Goal: Transaction & Acquisition: Book appointment/travel/reservation

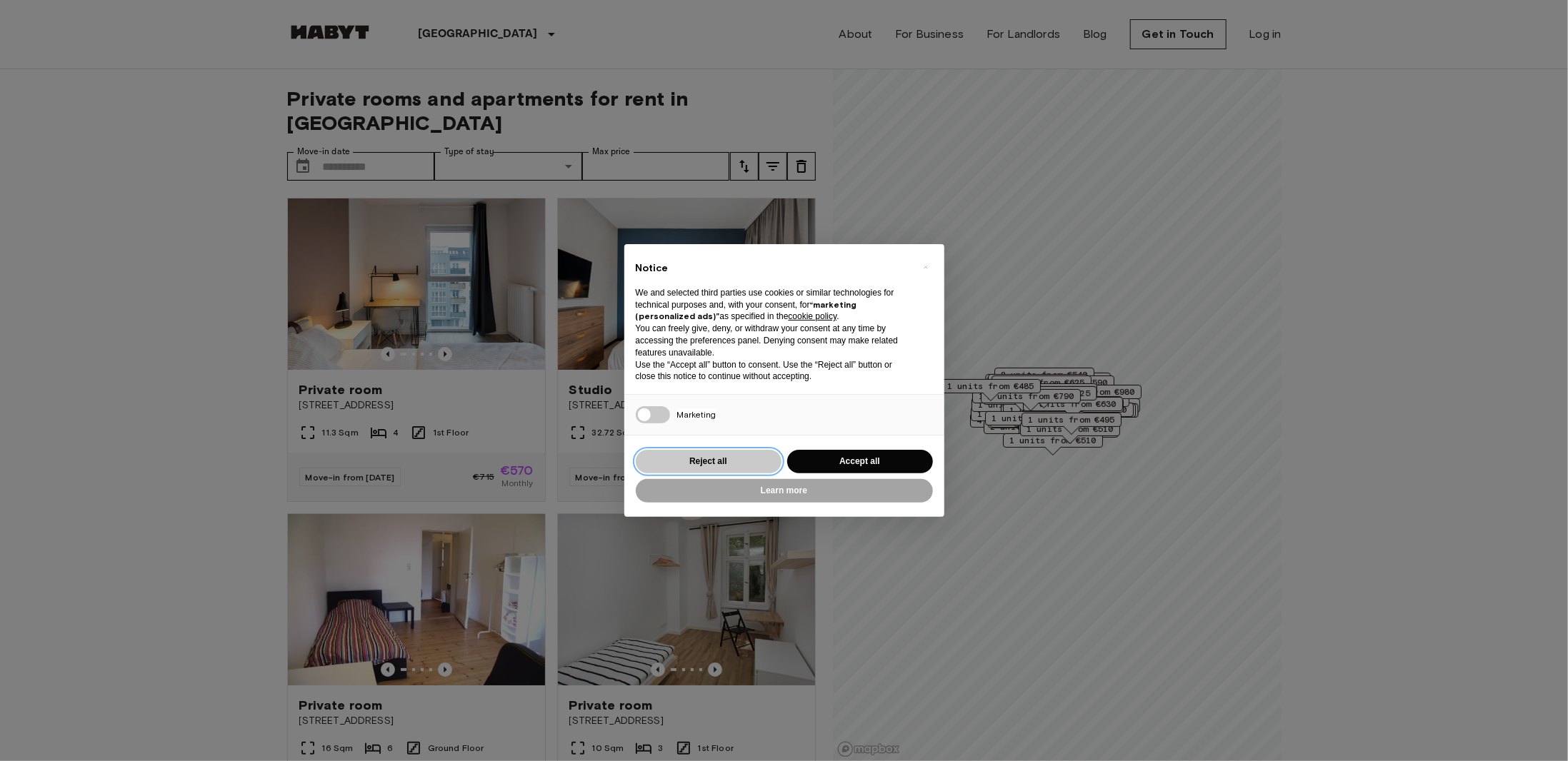
click at [756, 459] on button "Reject all" at bounding box center [708, 461] width 146 height 23
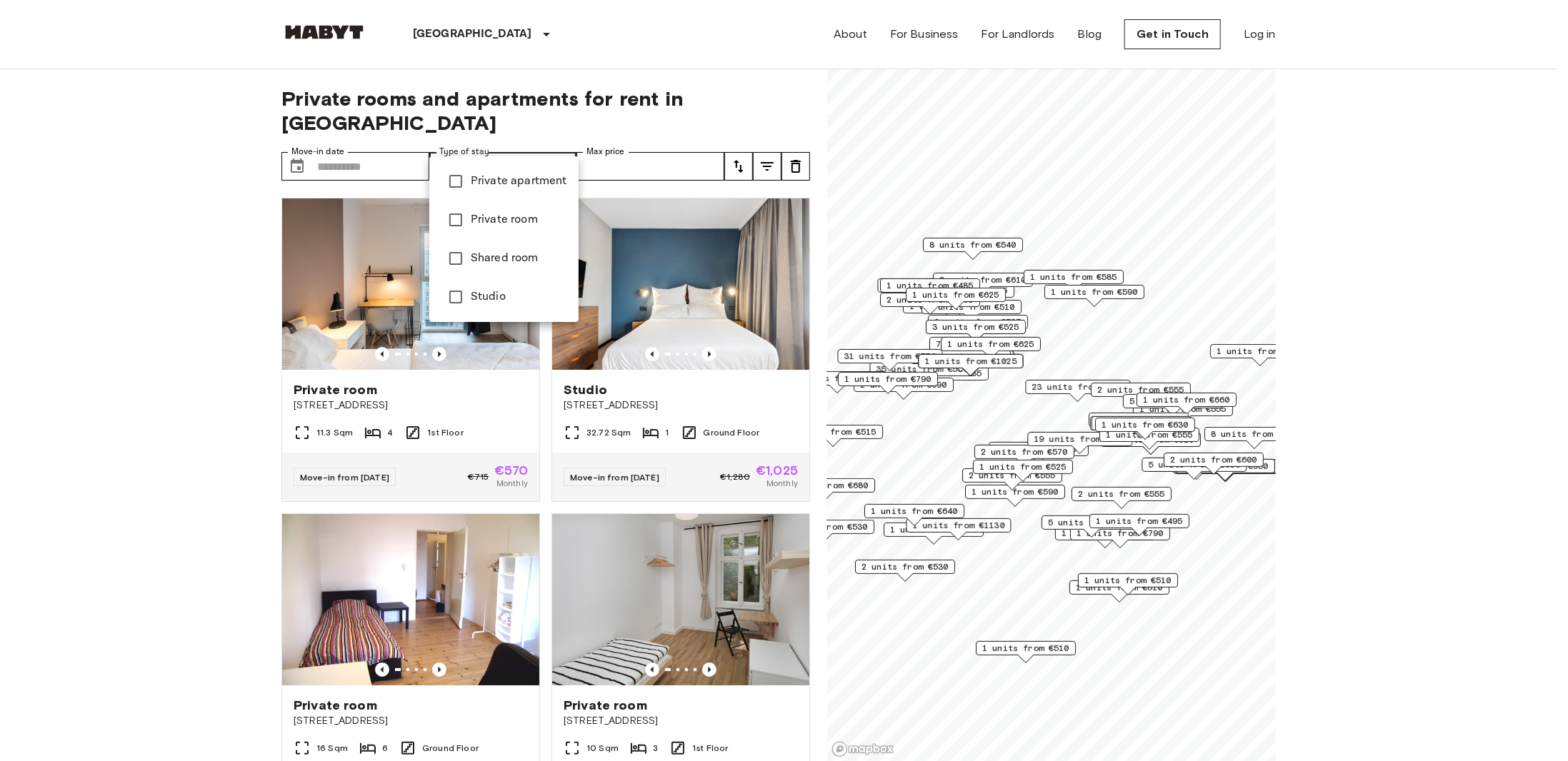
click at [503, 185] on span "Private apartment" at bounding box center [518, 181] width 96 height 17
type input "**********"
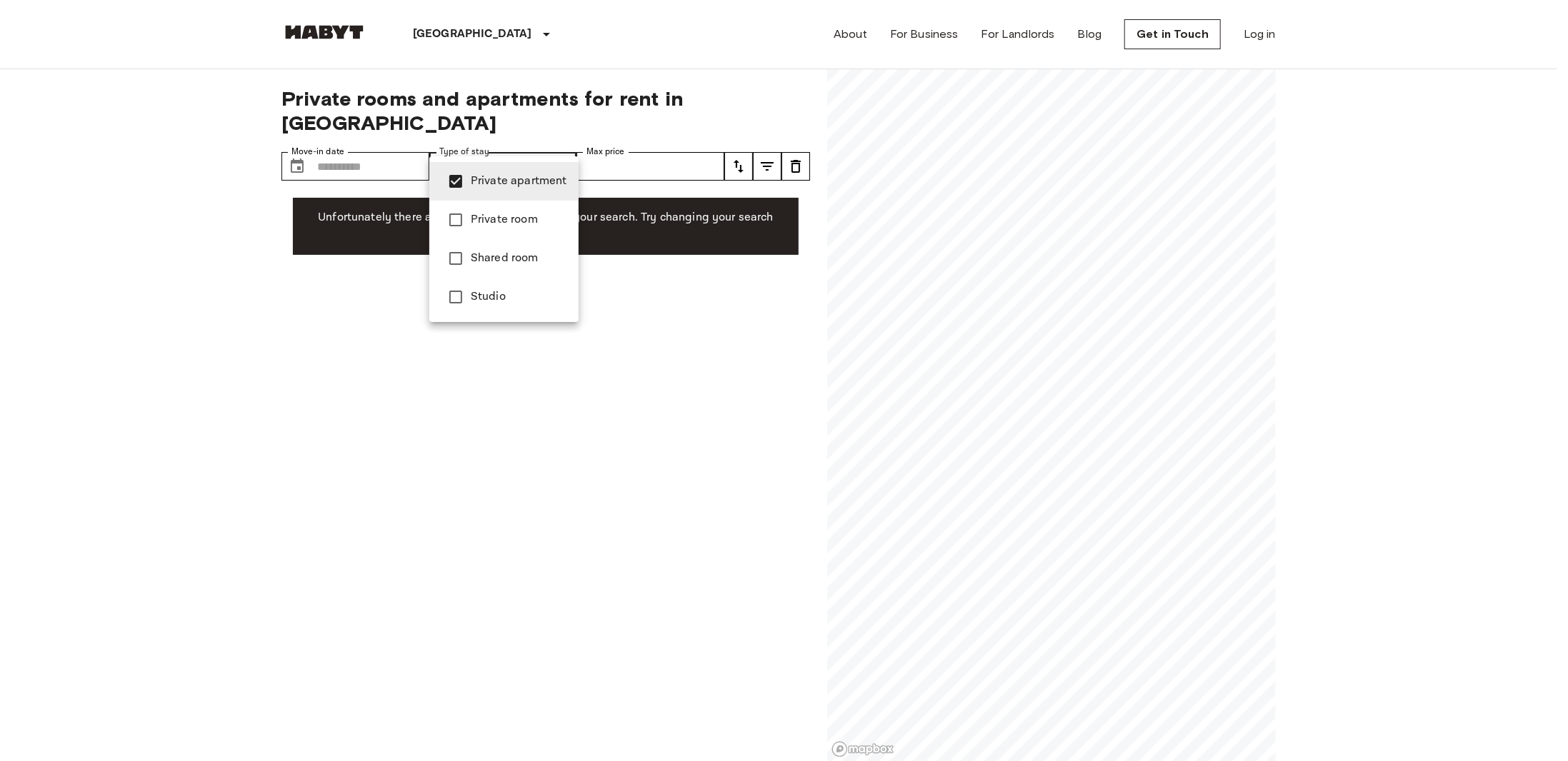
click at [549, 192] on li "Private apartment" at bounding box center [503, 181] width 149 height 39
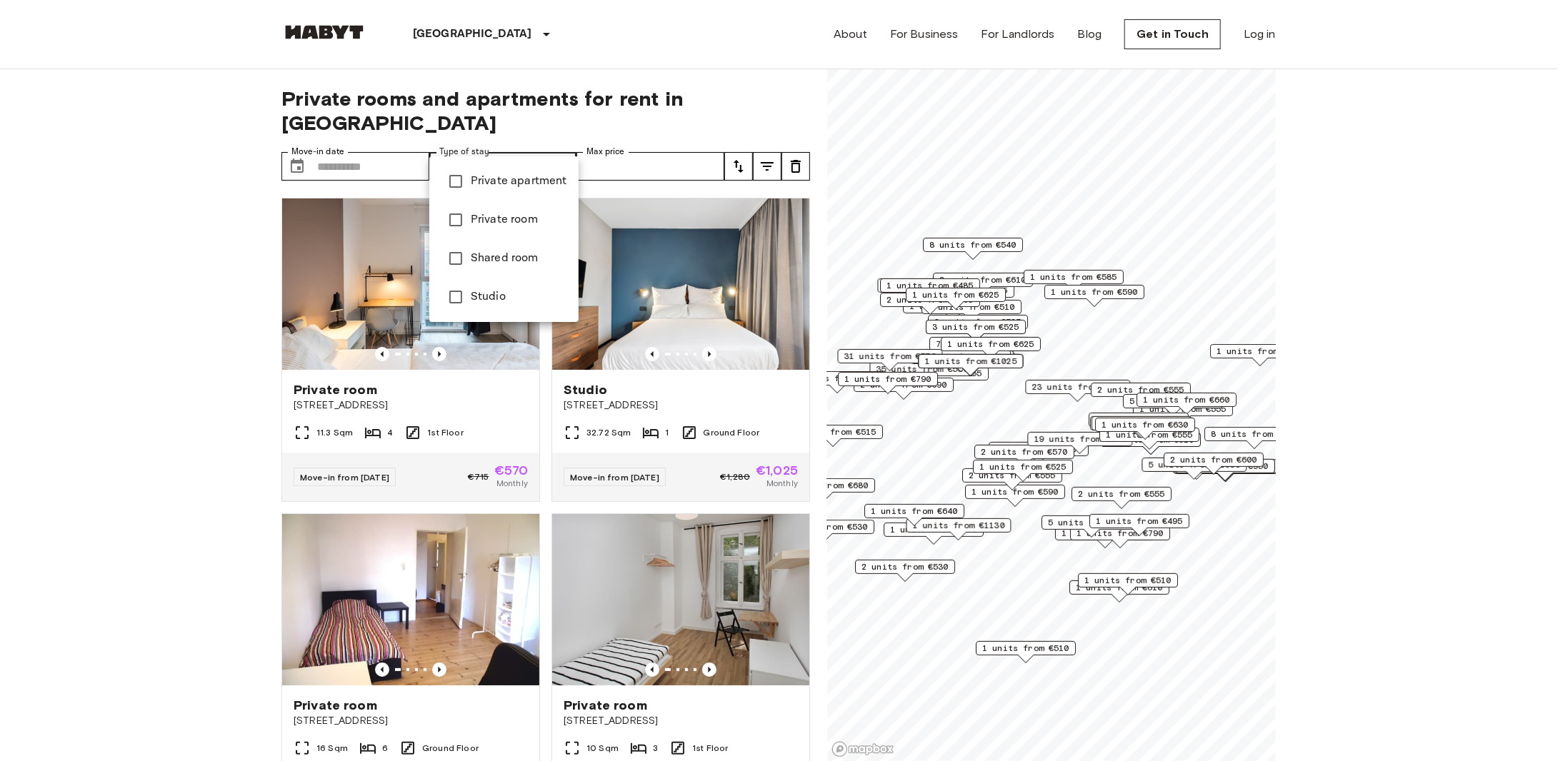
click at [518, 191] on li "Private apartment" at bounding box center [503, 181] width 149 height 39
type input "**********"
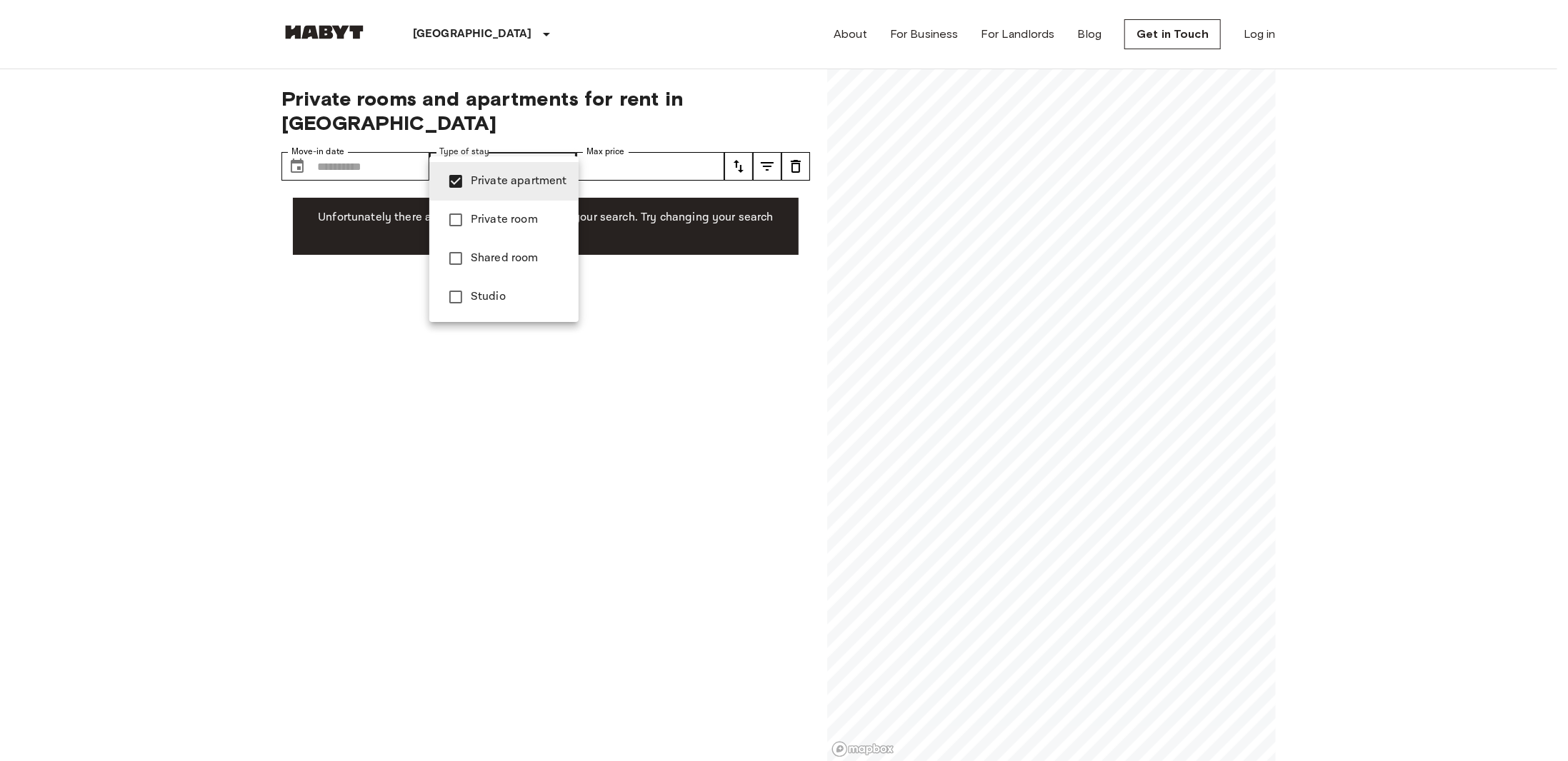
click at [518, 191] on li "Private apartment" at bounding box center [503, 181] width 149 height 39
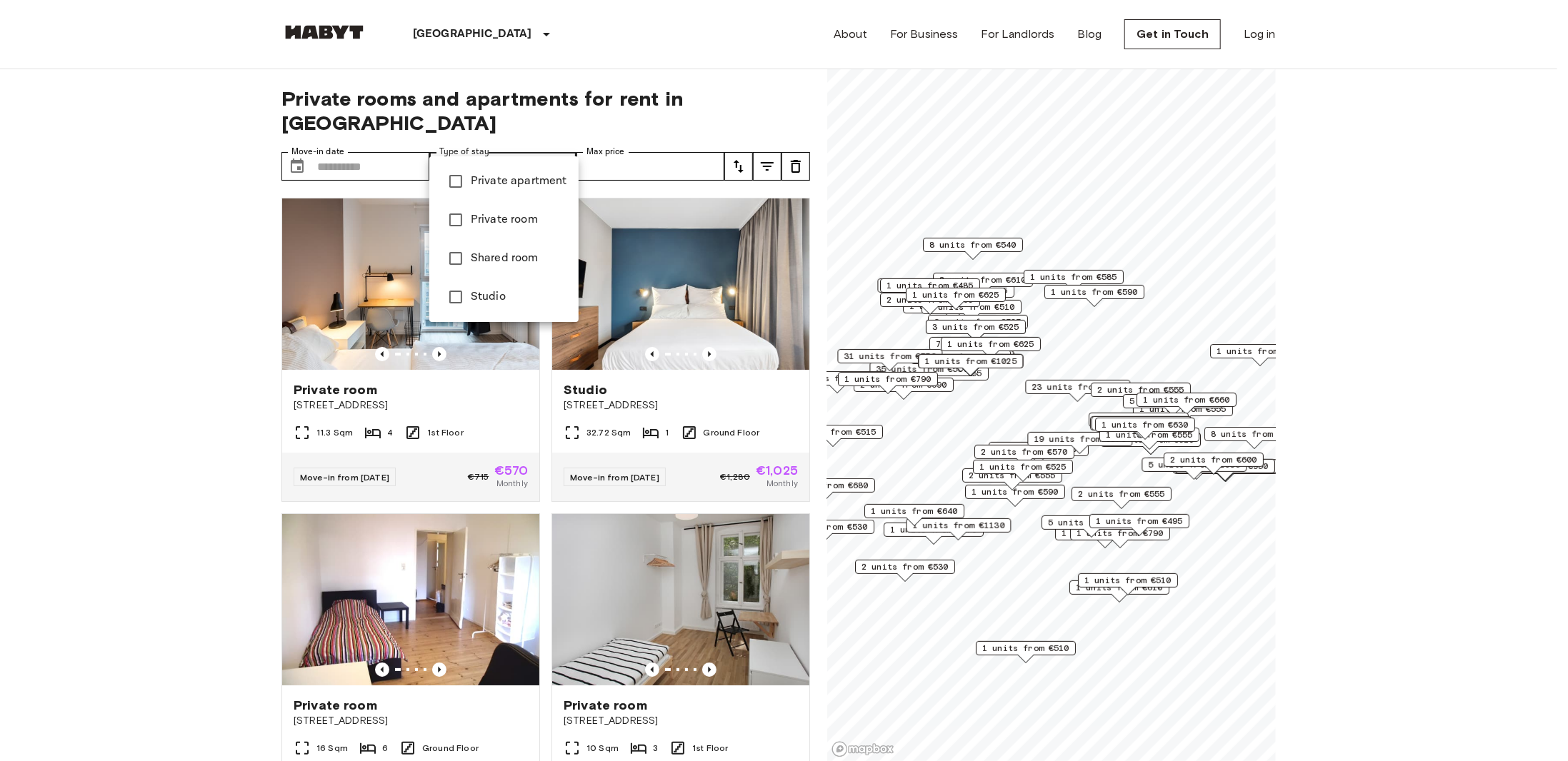
click at [961, 246] on div at bounding box center [784, 380] width 1568 height 761
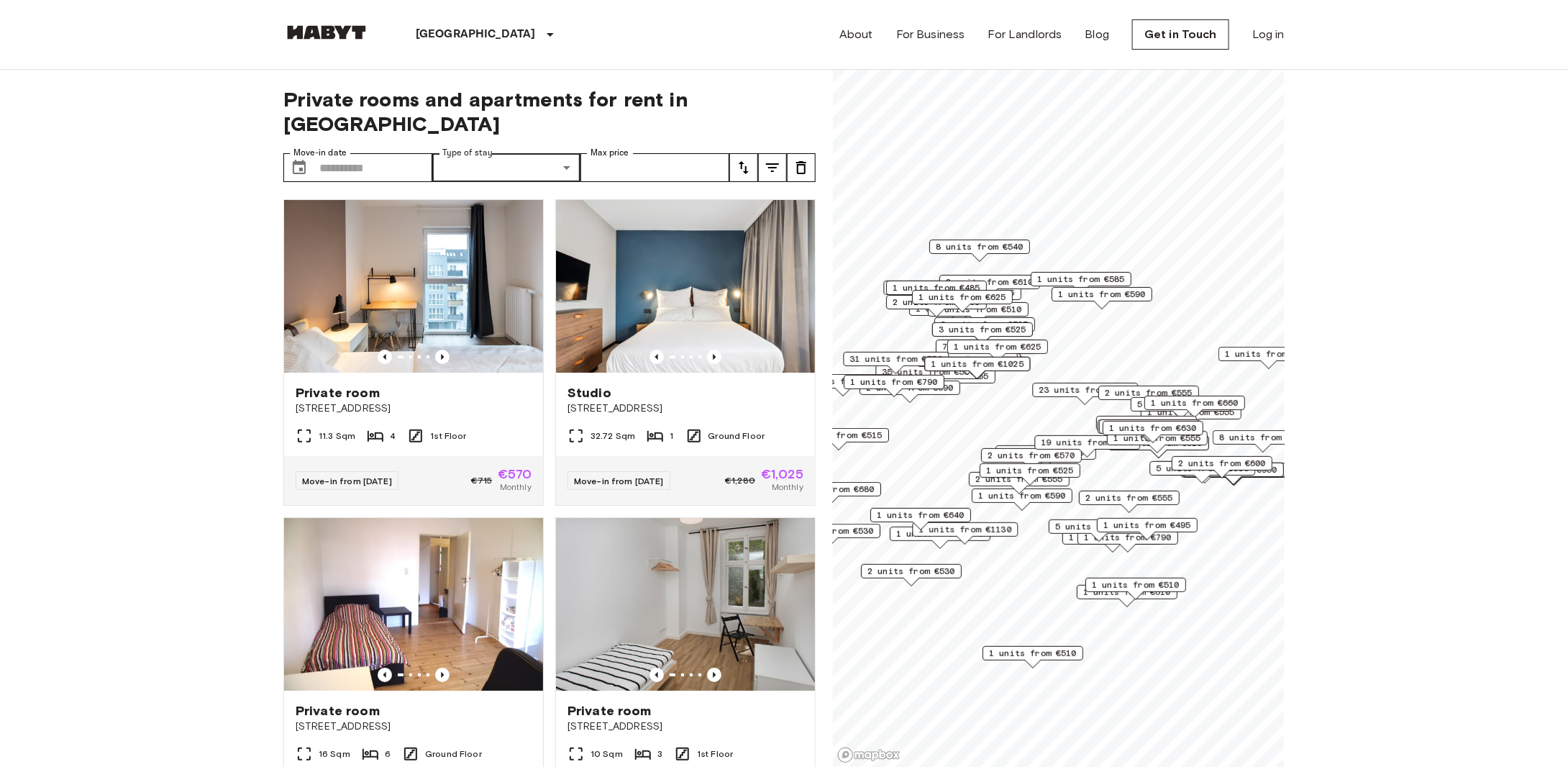
click at [967, 248] on span "8 units from €540" at bounding box center [979, 247] width 87 height 13
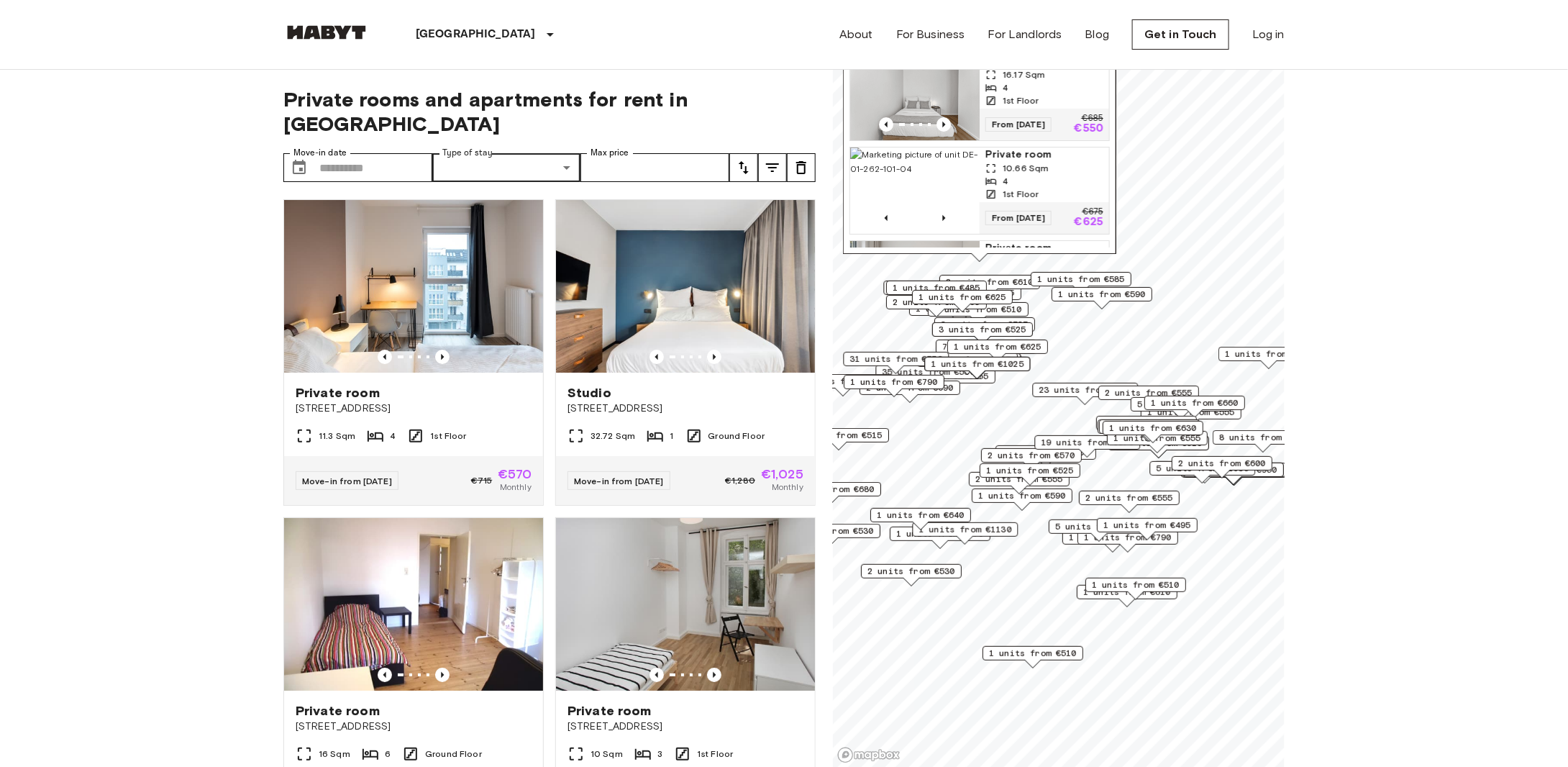
click at [1202, 404] on span "1 units from €660" at bounding box center [1194, 402] width 87 height 13
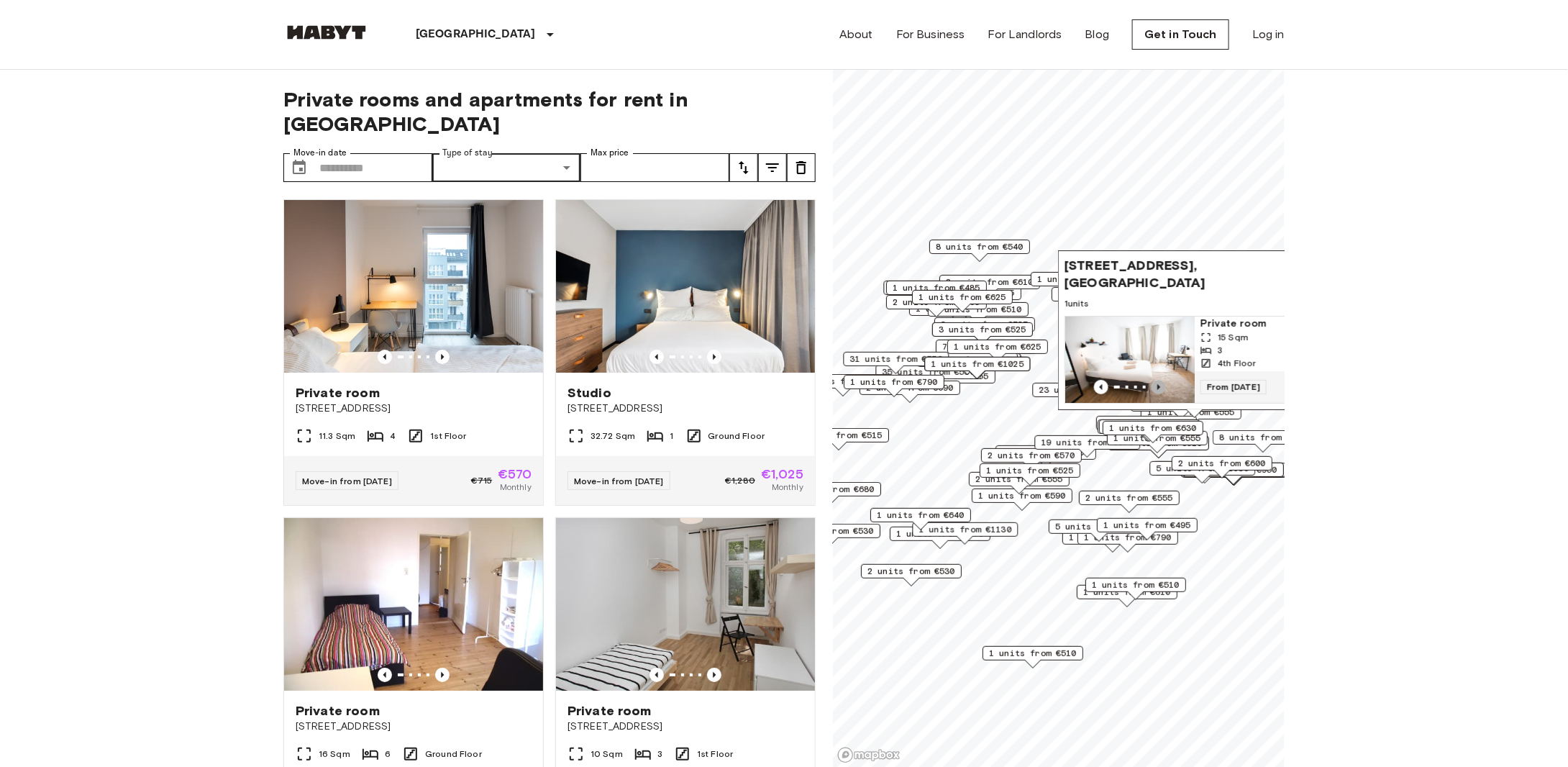
click at [1158, 384] on icon "Previous image" at bounding box center [1159, 387] width 3 height 6
